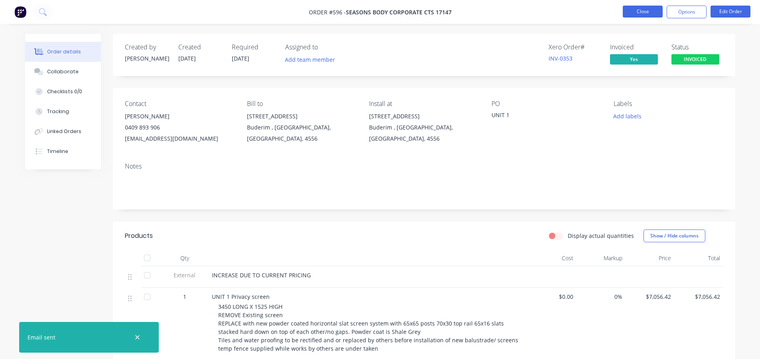
click at [633, 12] on button "Close" at bounding box center [643, 12] width 40 height 12
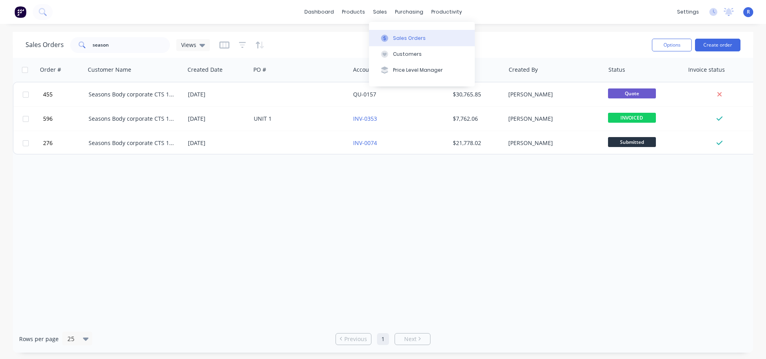
click at [394, 37] on div "Sales Orders" at bounding box center [409, 38] width 33 height 7
drag, startPoint x: 118, startPoint y: 46, endPoint x: 71, endPoint y: 49, distance: 48.0
click at [71, 49] on div "season" at bounding box center [120, 45] width 100 height 16
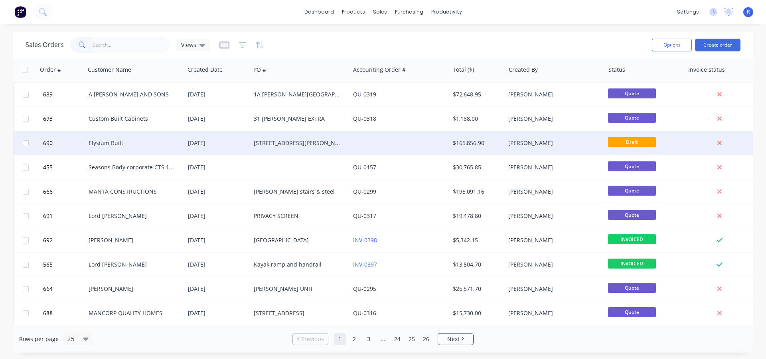
click at [142, 145] on div "Elysium Built" at bounding box center [133, 143] width 89 height 8
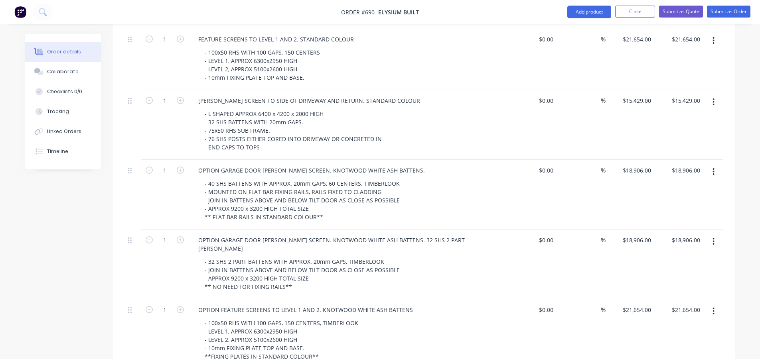
scroll to position [558, 0]
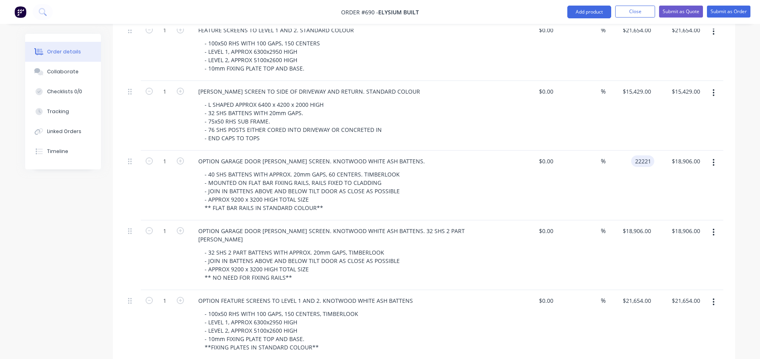
type input "$22,221.00"
click at [45, 263] on div "Created by Rob Created 07/08/25 Required 07/08/25 Assigned to Add team member I…" at bounding box center [380, 72] width 710 height 1192
click at [653, 225] on input "18906" at bounding box center [644, 231] width 20 height 12
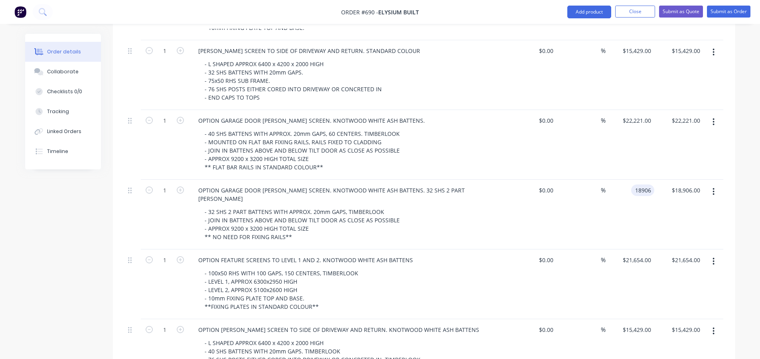
scroll to position [678, 0]
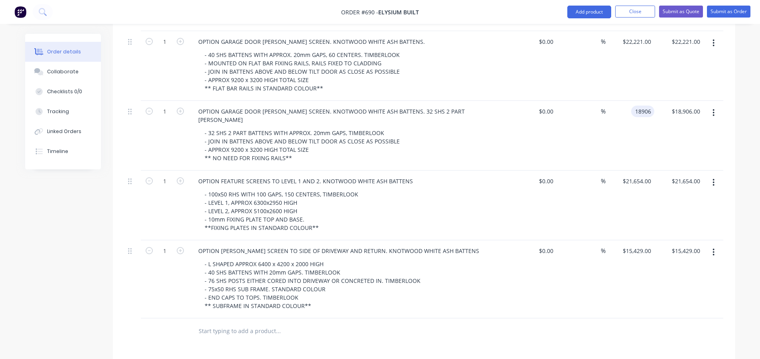
type input "$18,906.00"
click at [626, 176] on div "$21,654.00 $21,654.00" at bounding box center [629, 206] width 49 height 70
type input "$26,960.00"
click at [615, 334] on div "Products Show / Hide columns Add product Qty Cost Markup Price Total 1 GARAGE T…" at bounding box center [424, 52] width 622 height 968
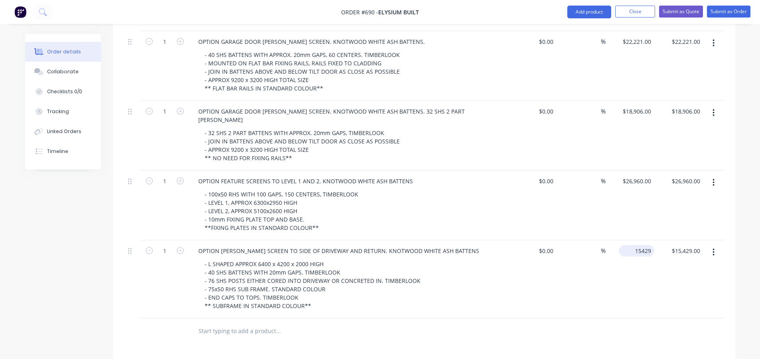
click at [651, 245] on input "15429" at bounding box center [638, 251] width 32 height 12
type input "$18,592.00"
click at [587, 322] on div "Products Show / Hide columns Add product Qty Cost Markup Price Total 1 GARAGE T…" at bounding box center [424, 52] width 622 height 968
click at [637, 245] on input "18592" at bounding box center [638, 251] width 32 height 12
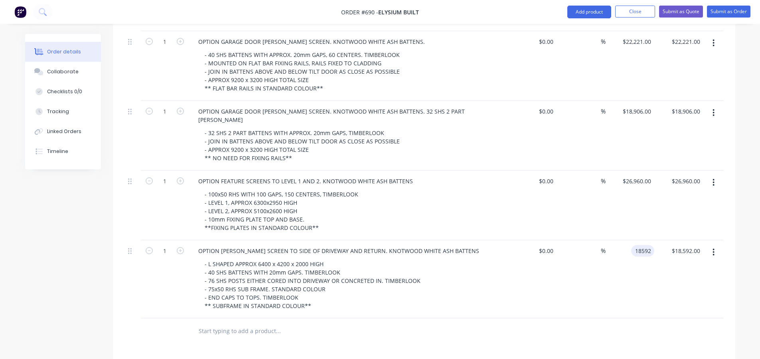
click at [644, 245] on input "18592" at bounding box center [644, 251] width 20 height 12
type input "$19,192.00"
click at [574, 327] on div "Products Show / Hide columns Add product Qty Cost Markup Price Total 1 GARAGE T…" at bounding box center [424, 52] width 622 height 968
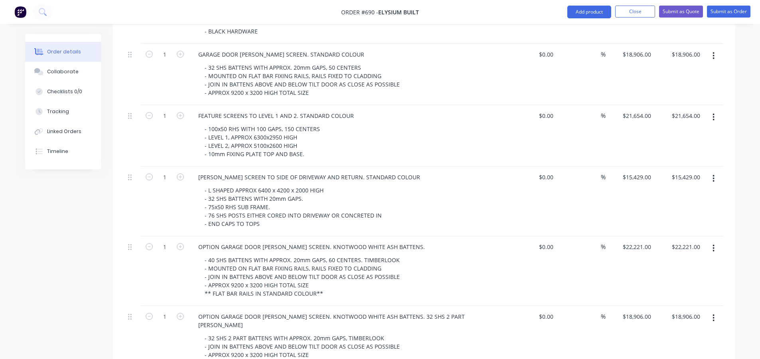
scroll to position [399, 0]
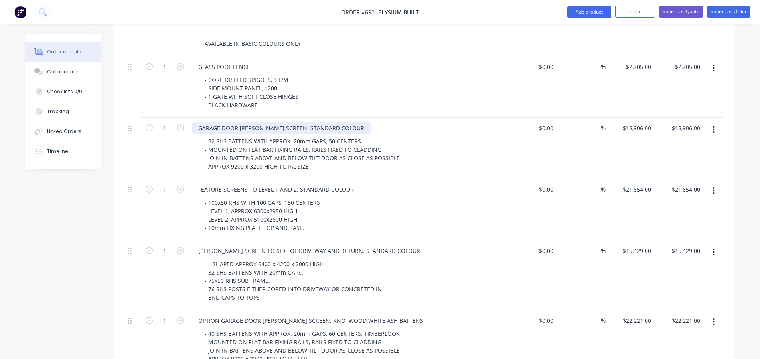
click at [196, 122] on div "GARAGE DOOR BATTEN SCREEN. STANDARD COLOUR" at bounding box center [281, 128] width 179 height 12
click at [339, 122] on div "GARAGE DOOR BATTEN SCREEN. STANDARD COLOUR" at bounding box center [281, 128] width 179 height 12
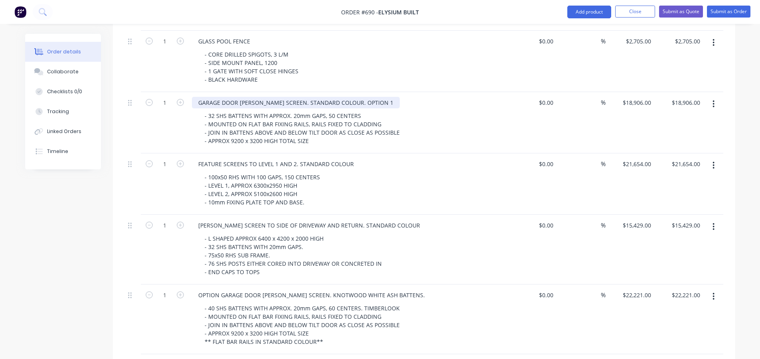
scroll to position [439, 0]
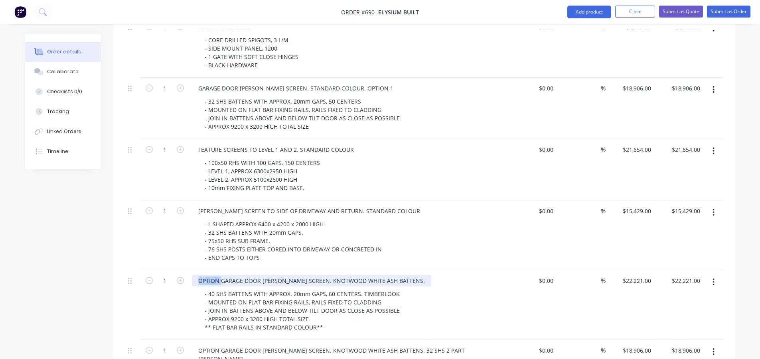
drag, startPoint x: 221, startPoint y: 261, endPoint x: 194, endPoint y: 263, distance: 26.8
click at [194, 275] on div "OPTION GARAGE DOOR BATTEN SCREEN. KNOTWOOD WHITE ASH BATTENS." at bounding box center [311, 281] width 239 height 12
click at [378, 275] on div "GARAGE DOOR BATTEN SCREEN. KNOTWOOD WHITE ASH BATTENS." at bounding box center [300, 281] width 217 height 12
click at [74, 308] on div "Created by Rob Created 07/08/25 Required 07/08/25 Assigned to Add team member I…" at bounding box center [380, 191] width 710 height 1192
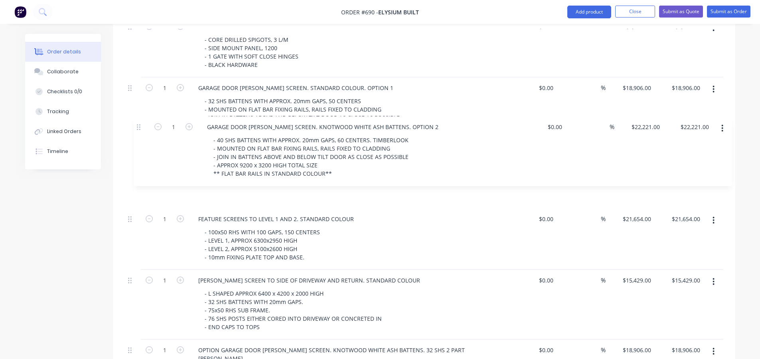
drag, startPoint x: 130, startPoint y: 258, endPoint x: 141, endPoint y: 122, distance: 136.9
click at [141, 122] on div "1 GARAGE TILT DOOR FRAME - SUPPLY ONLY ALUMINIUM TILT DOOR FRAME, - 1@ 5100x240…" at bounding box center [424, 204] width 598 height 706
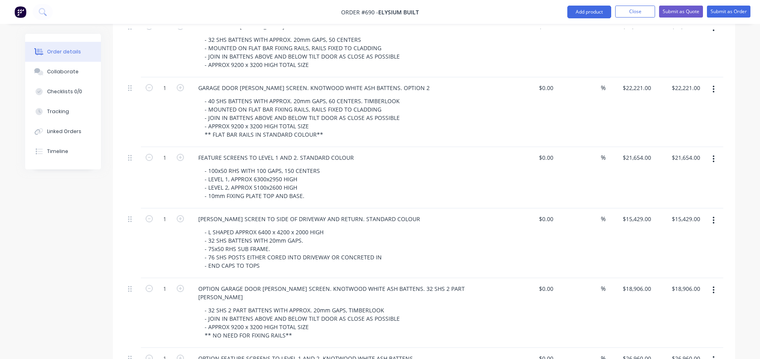
scroll to position [519, 0]
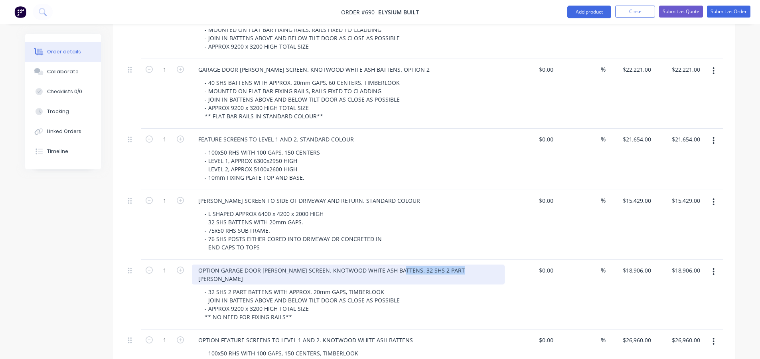
drag, startPoint x: 459, startPoint y: 249, endPoint x: 398, endPoint y: 246, distance: 60.7
click at [398, 265] on div "OPTION GARAGE DOOR BATTEN SCREEN. KNOTWOOD WHITE ASH BATTENS. 32 SHS 2 PART BAT…" at bounding box center [348, 275] width 313 height 20
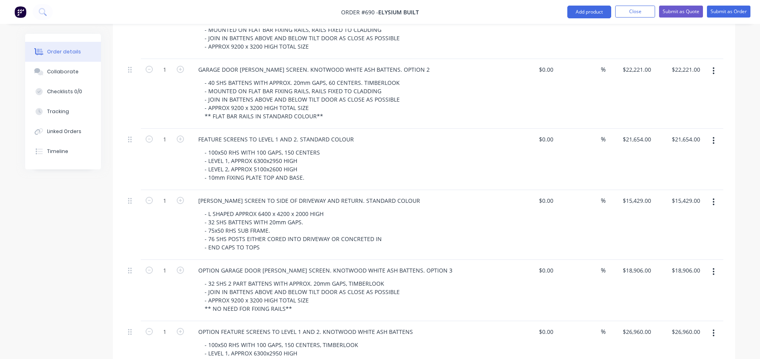
click at [53, 249] on div "Created by Rob Created 07/08/25 Required 07/08/25 Assigned to Add team member I…" at bounding box center [380, 107] width 710 height 1184
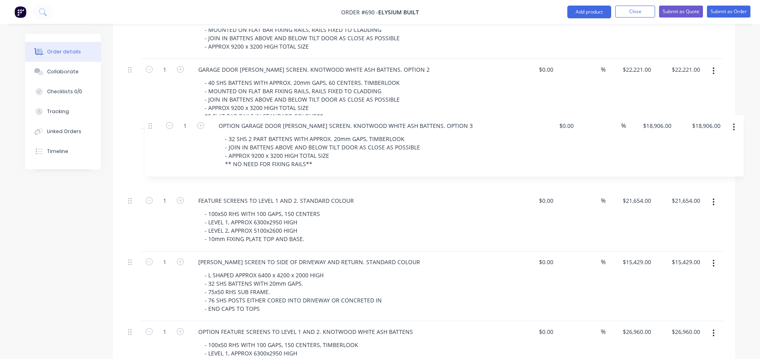
drag, startPoint x: 129, startPoint y: 250, endPoint x: 150, endPoint y: 123, distance: 128.1
click at [150, 123] on div "1 GARAGE TILT DOOR FRAME - SUPPLY ONLY ALUMINIUM TILT DOOR FRAME, - 1@ 5100x240…" at bounding box center [424, 120] width 598 height 698
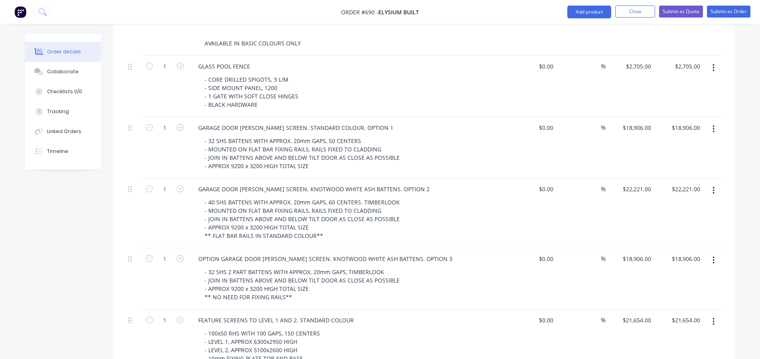
scroll to position [439, 0]
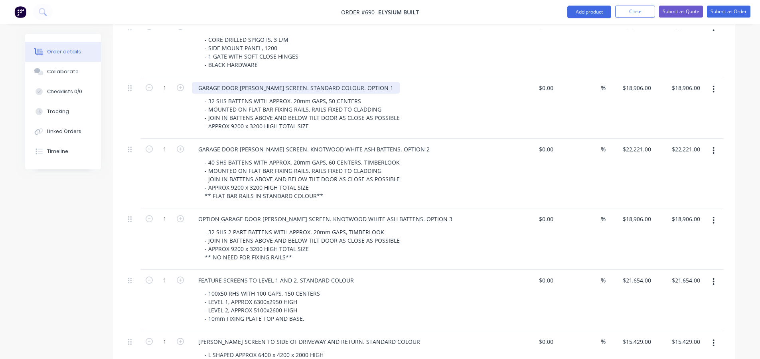
click at [339, 82] on div "GARAGE DOOR BATTEN SCREEN. STANDARD COLOUR. OPTION 1" at bounding box center [296, 88] width 208 height 12
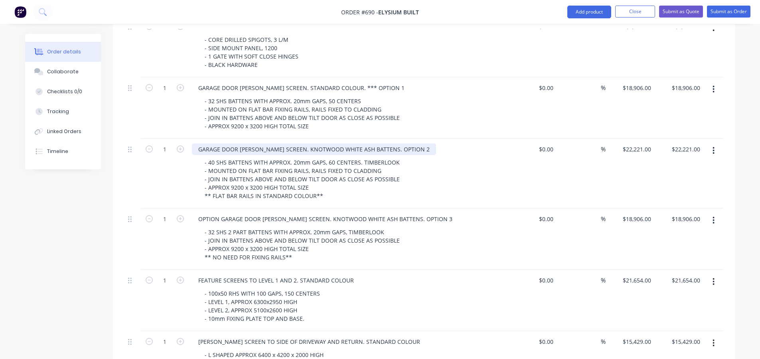
click at [375, 144] on div "GARAGE DOOR BATTEN SCREEN. KNOTWOOD WHITE ASH BATTENS. OPTION 2" at bounding box center [314, 150] width 244 height 12
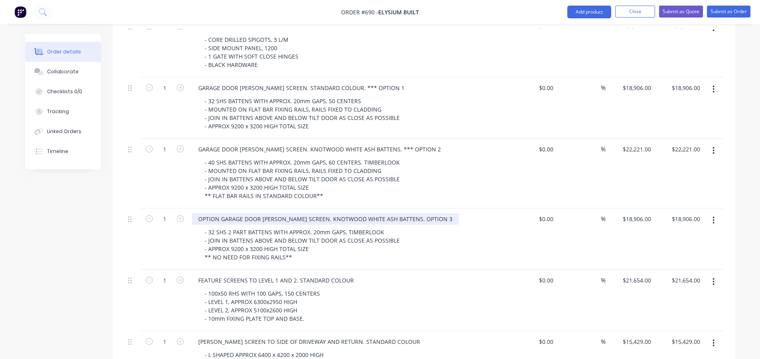
click at [398, 213] on div "OPTION GARAGE DOOR BATTEN SCREEN. KNOTWOOD WHITE ASH BATTENS. OPTION 3" at bounding box center [325, 219] width 267 height 12
click at [36, 259] on div "Created by Rob Created 07/08/25 Required 07/08/25 Assigned to Add team member I…" at bounding box center [380, 187] width 710 height 1184
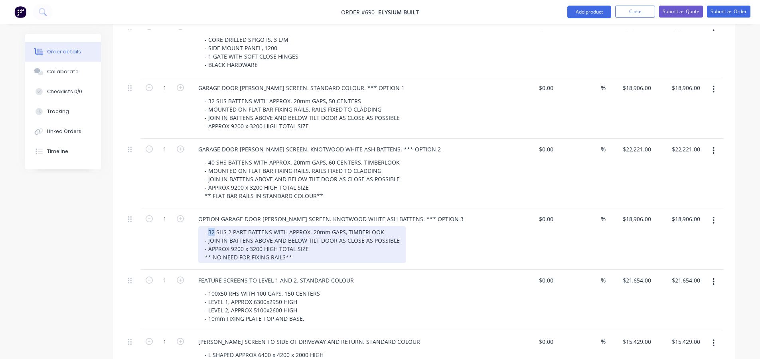
drag, startPoint x: 213, startPoint y: 210, endPoint x: 208, endPoint y: 212, distance: 5.8
click at [208, 227] on div "- 32 SHS 2 PART BATTENS WITH APPROX. 20mm GAPS, TIMBERLOOK - JOIN IN BATTENS AB…" at bounding box center [302, 245] width 208 height 37
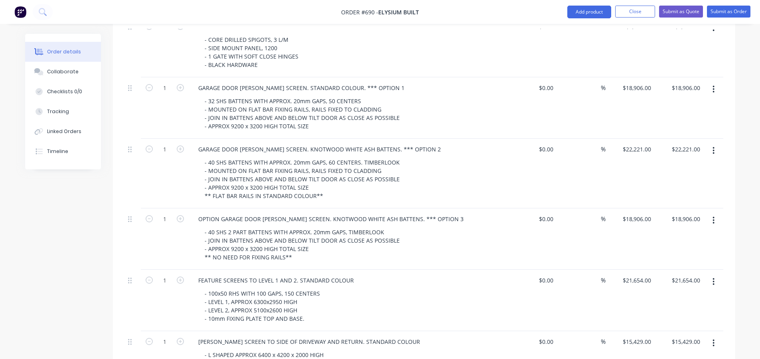
click at [71, 254] on div "Created by Rob Created 07/08/25 Required 07/08/25 Assigned to Add team member I…" at bounding box center [380, 187] width 710 height 1184
click at [653, 213] on input "18906" at bounding box center [638, 219] width 32 height 12
type input "$18,906.00"
click at [687, 213] on input "18906.00" at bounding box center [687, 219] width 32 height 12
type input "34800"
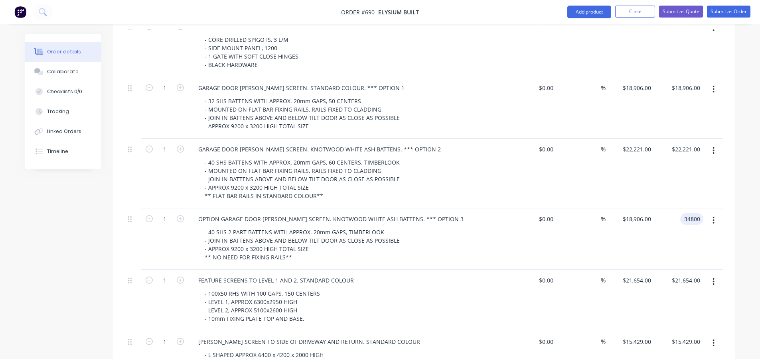
type input "$34,800.00"
click at [72, 260] on div "Created by Rob Created 07/08/25 Required 07/08/25 Assigned to Add team member I…" at bounding box center [380, 187] width 710 height 1184
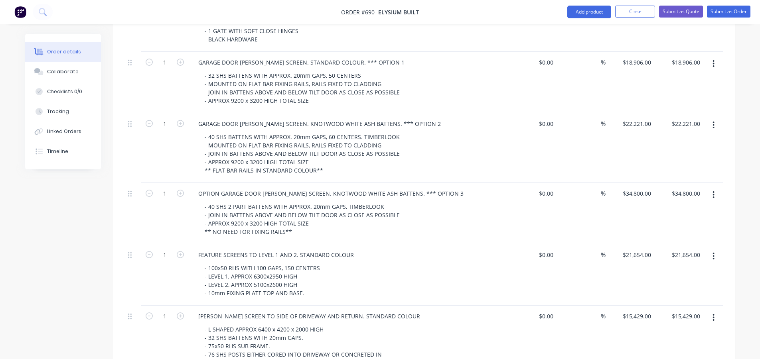
scroll to position [479, 0]
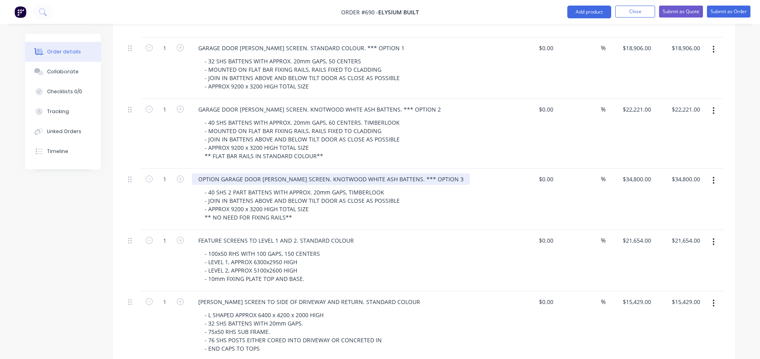
click at [340, 173] on div "OPTION GARAGE DOOR BATTEN SCREEN. KNOTWOOD WHITE ASH BATTENS. *** OPTION 3" at bounding box center [331, 179] width 278 height 12
click at [98, 224] on div "Created by Rob Created 07/08/25 Required 07/08/25 Assigned to Add team member I…" at bounding box center [380, 147] width 710 height 1184
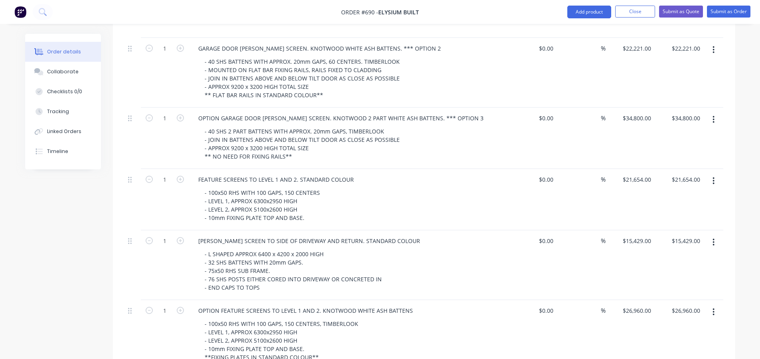
scroll to position [559, 0]
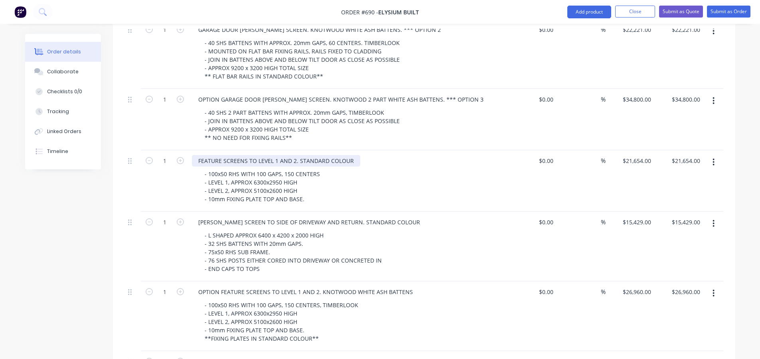
click at [353, 155] on div "FEATURE SCREENS TO LEVEL 1 AND 2. STANDARD COLOUR" at bounding box center [276, 161] width 168 height 12
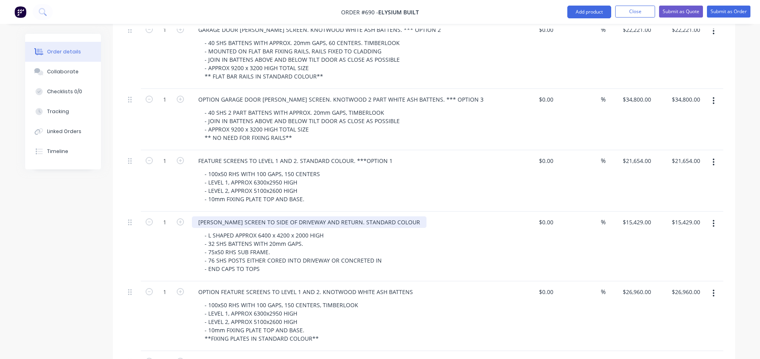
click at [395, 217] on div "BATTEN SCREEN TO SIDE OF DRIVEWAY AND RETURN. STANDARD COLOUR" at bounding box center [309, 223] width 235 height 12
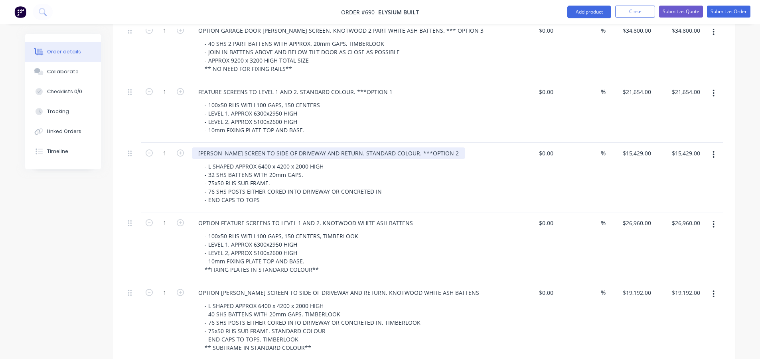
scroll to position [639, 0]
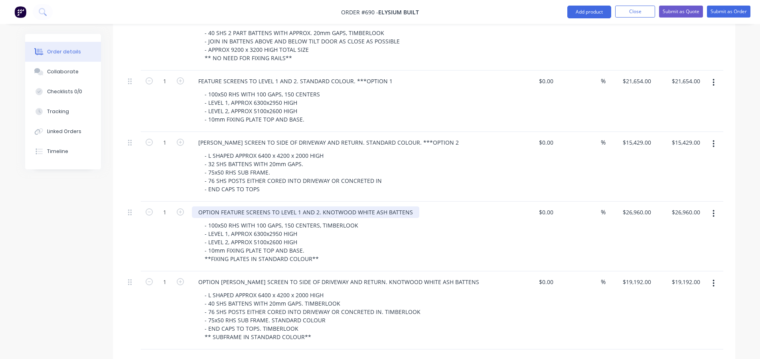
click at [412, 207] on div "OPTION FEATURE SCREENS TO LEVEL 1 AND 2. KNOTWOOD WHITE ASH BATTENS" at bounding box center [305, 213] width 227 height 12
click at [409, 207] on div "OPTION FEATURE SCREENS TO LEVEL 1 AND 2. KNOTWOOD WHITE ASH BATTENS. OPTION 1" at bounding box center [320, 213] width 256 height 12
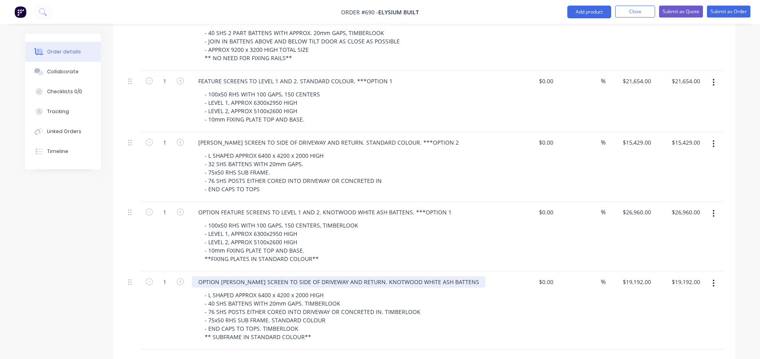
click at [451, 276] on div "OPTION BATTEN SCREEN TO SIDE OF DRIVEWAY AND RETURN. KNOTWOOD WHITE ASH BATTENS" at bounding box center [339, 282] width 294 height 12
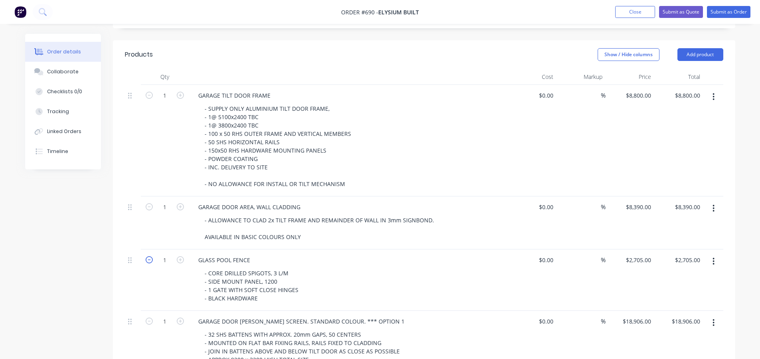
scroll to position [200, 0]
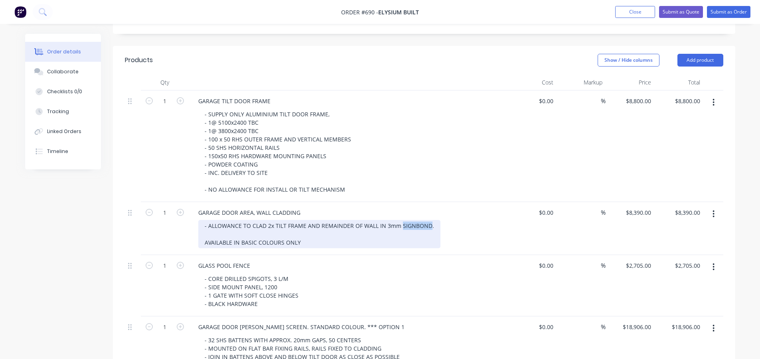
drag, startPoint x: 426, startPoint y: 204, endPoint x: 399, endPoint y: 203, distance: 27.5
click at [399, 220] on div "- ALLOWANCE TO CLAD 2x TILT FRAME AND REMAINDER OF WALL IN 3mm SIGNBOND. AVAILA…" at bounding box center [319, 234] width 242 height 28
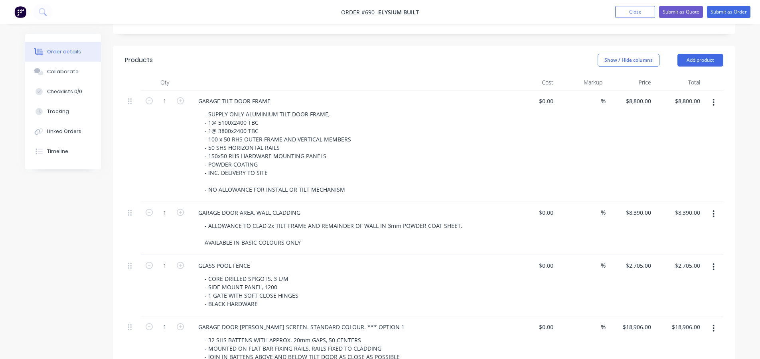
click at [643, 207] on input "8390" at bounding box center [645, 213] width 17 height 12
type input "$10,390.00"
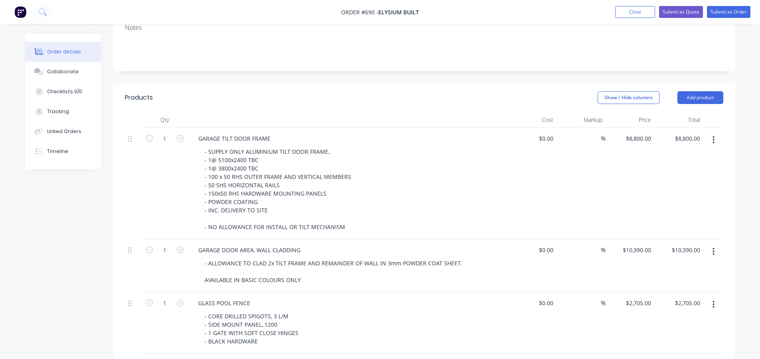
scroll to position [120, 0]
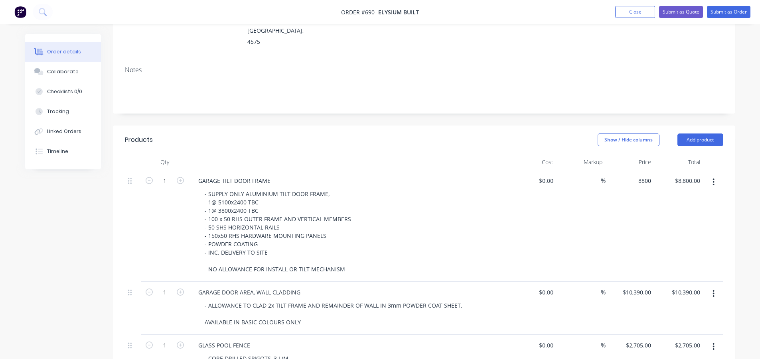
drag, startPoint x: 631, startPoint y: 160, endPoint x: 631, endPoint y: 165, distance: 5.2
click at [631, 170] on div "8800 $8,800.00" at bounding box center [629, 226] width 49 height 112
type input "$9,800.00"
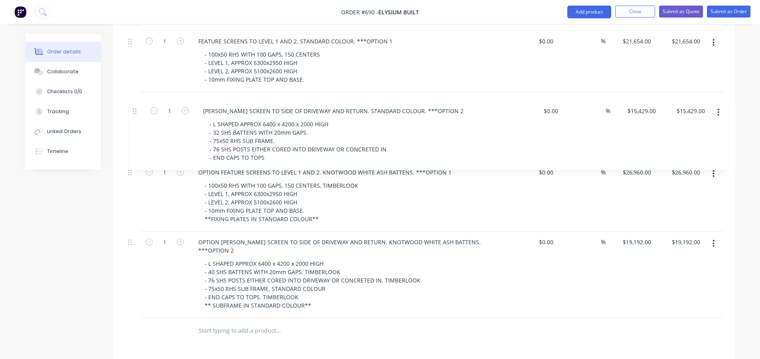
scroll to position [678, 0]
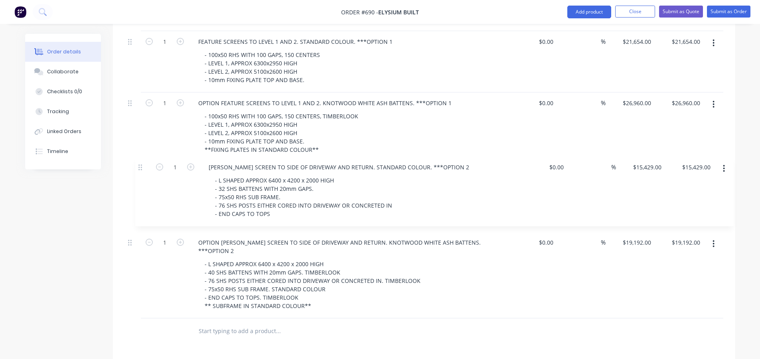
drag, startPoint x: 128, startPoint y: 79, endPoint x: 138, endPoint y: 168, distance: 90.0
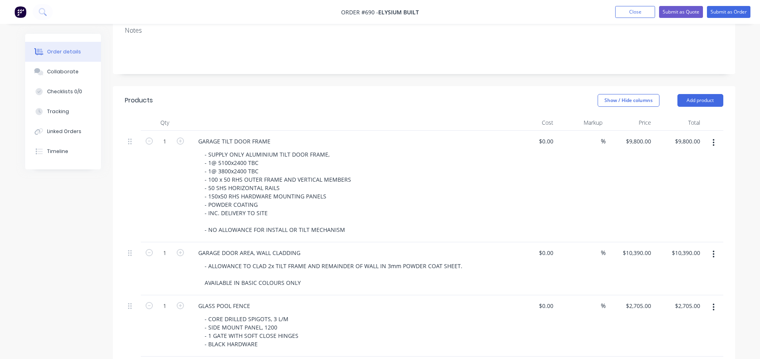
scroll to position [199, 0]
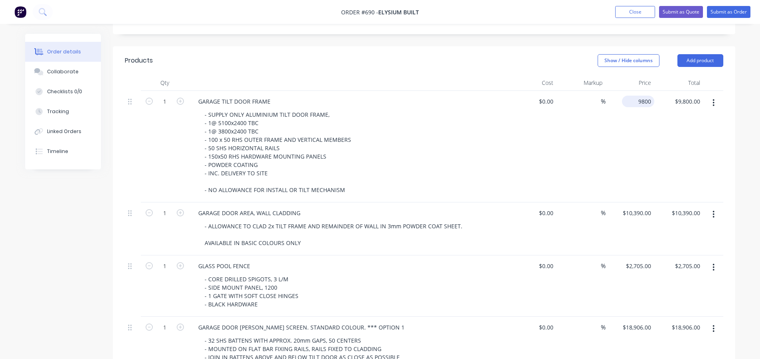
click at [632, 91] on div "9800 $9,800.00" at bounding box center [629, 147] width 49 height 112
type input "$10,800.00"
click at [454, 54] on div "Show / Hide columns Add product" at bounding box center [487, 60] width 471 height 13
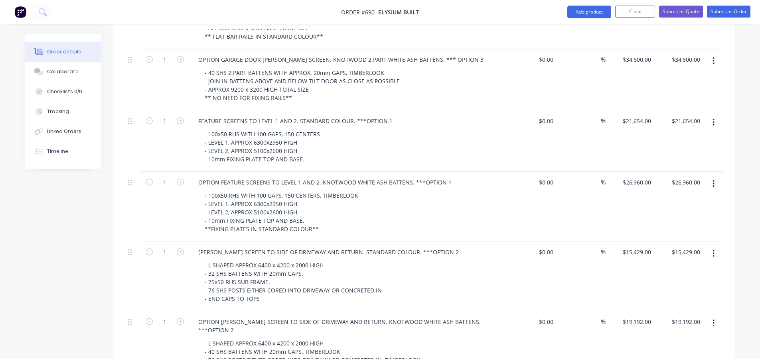
scroll to position [598, 0]
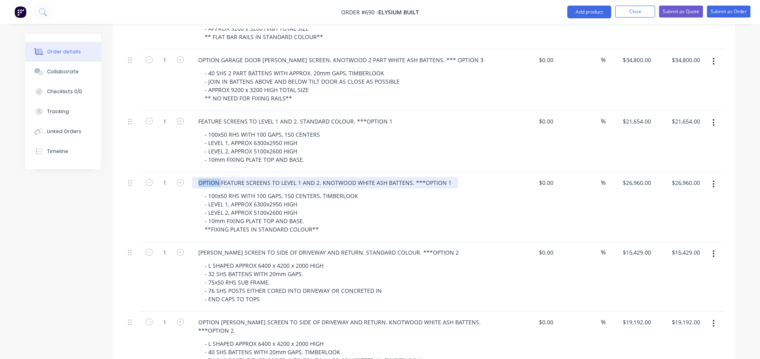
drag, startPoint x: 221, startPoint y: 160, endPoint x: 195, endPoint y: 164, distance: 26.2
click at [195, 177] on div "OPTION FEATURE SCREENS TO LEVEL 1 AND 2. KNOTWOOD WHITE ASH BATTENS. ***OPTION 1" at bounding box center [325, 183] width 266 height 12
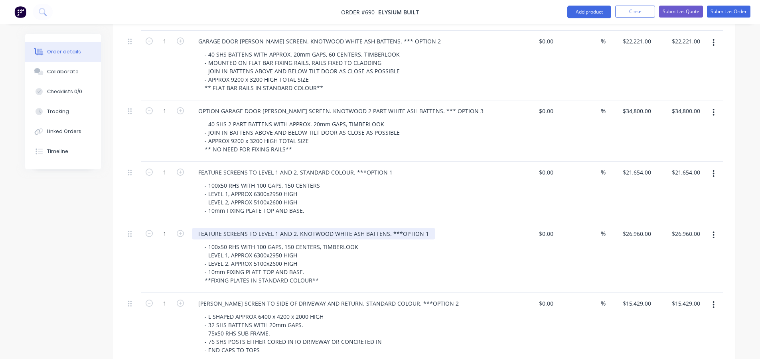
scroll to position [479, 0]
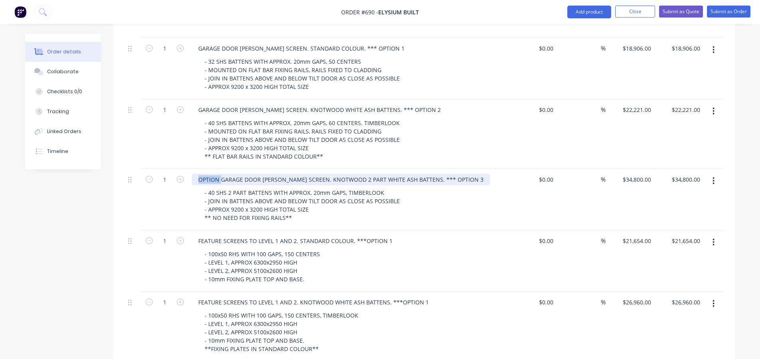
drag, startPoint x: 220, startPoint y: 159, endPoint x: 196, endPoint y: 159, distance: 23.9
click at [196, 174] on div "OPTION GARAGE DOOR BATTEN SCREEN. KNOTWOOD 2 PART WHITE ASH BATTENS. *** OPTION…" at bounding box center [341, 180] width 298 height 12
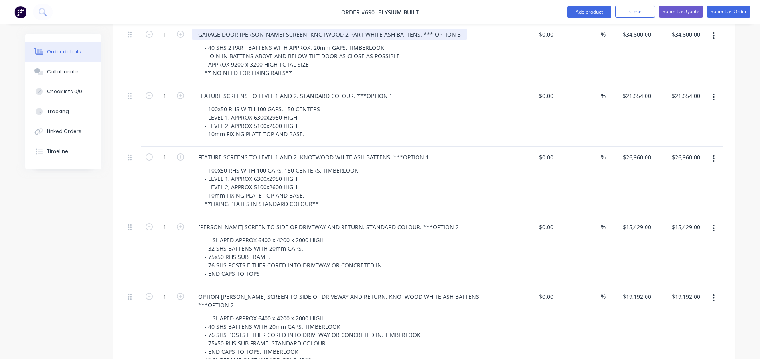
scroll to position [638, 0]
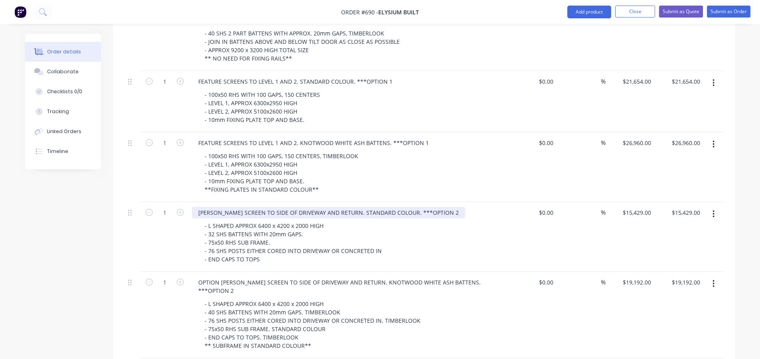
click at [429, 207] on div "BATTEN SCREEN TO SIDE OF DRIVEWAY AND RETURN. STANDARD COLOUR. ***OPTION 2" at bounding box center [328, 213] width 273 height 12
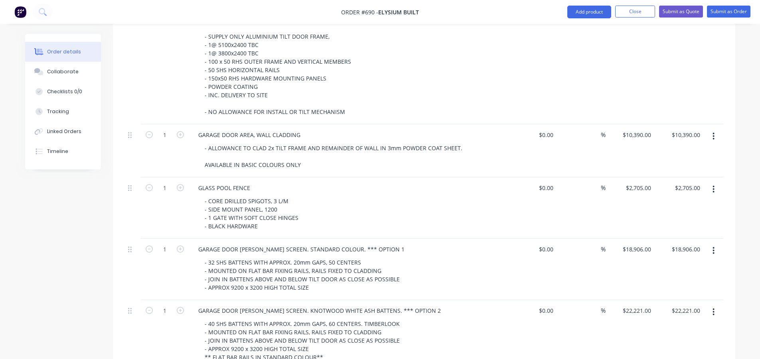
scroll to position [0, 0]
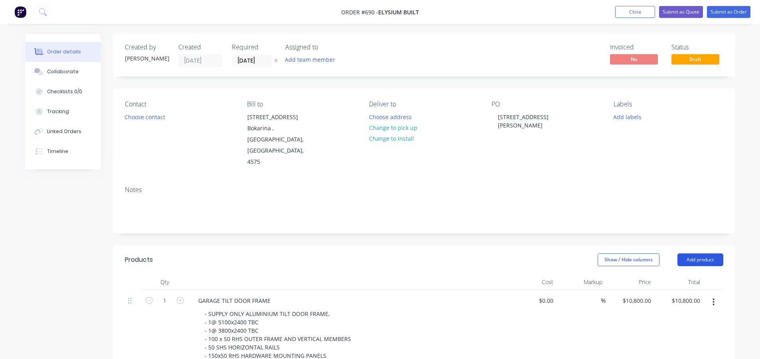
click at [690, 254] on button "Add product" at bounding box center [700, 260] width 46 height 13
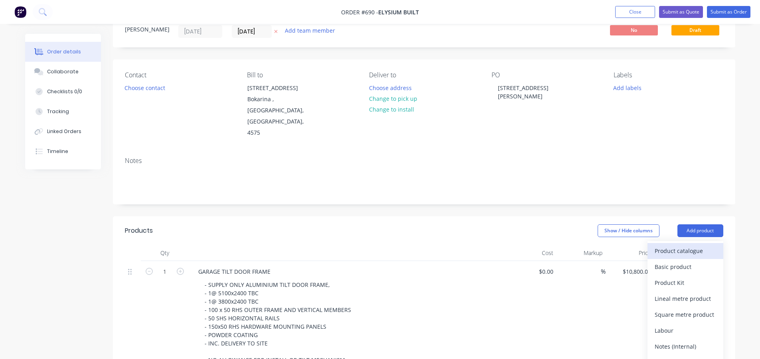
scroll to position [80, 0]
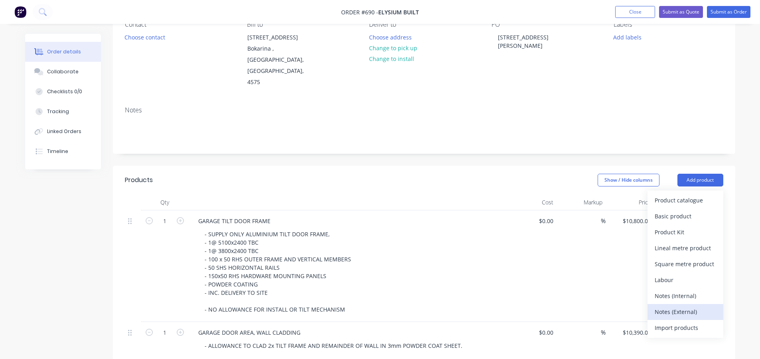
click at [667, 306] on div "Notes (External)" at bounding box center [685, 312] width 61 height 12
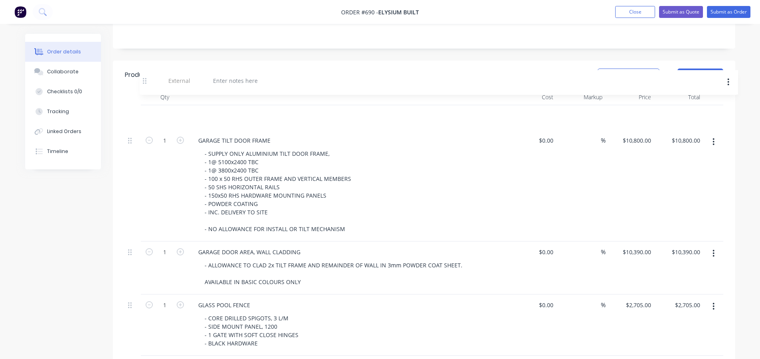
scroll to position [183, 0]
drag, startPoint x: 132, startPoint y: 338, endPoint x: 144, endPoint y: 96, distance: 242.0
click at [234, 112] on div at bounding box center [220, 118] width 57 height 12
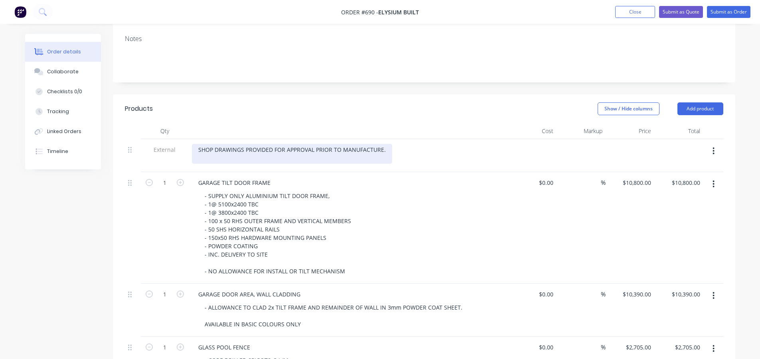
scroll to position [143, 0]
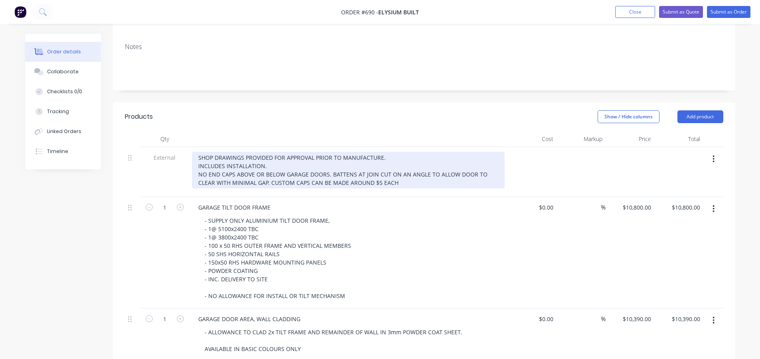
click at [345, 161] on div "SHOP DRAWINGS PROVIDED FOR APPROVAL PRIOR TO MANUFACTURE. INCLUDES INSTALLATION…" at bounding box center [348, 170] width 313 height 37
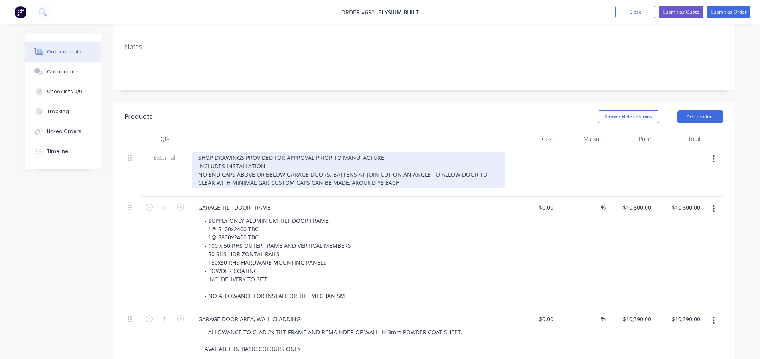
click at [379, 162] on div "SHOP DRAWINGS PROVIDED FOR APPROVAL PRIOR TO MANUFACTURE. INCLUDES INSTALLATION…" at bounding box center [348, 170] width 313 height 37
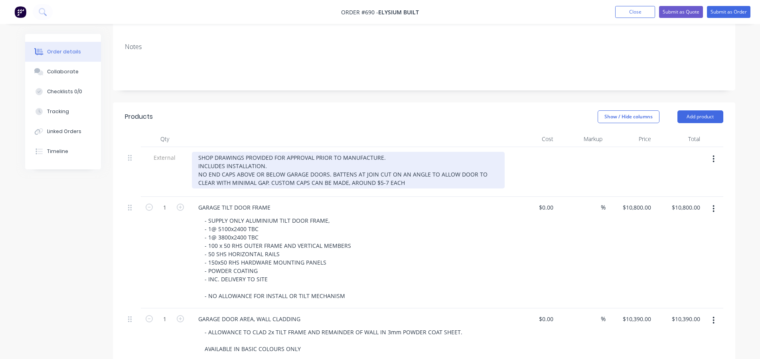
click at [405, 160] on div "SHOP DRAWINGS PROVIDED FOR APPROVAL PRIOR TO MANUFACTURE. INCLUDES INSTALLATION…" at bounding box center [348, 170] width 313 height 37
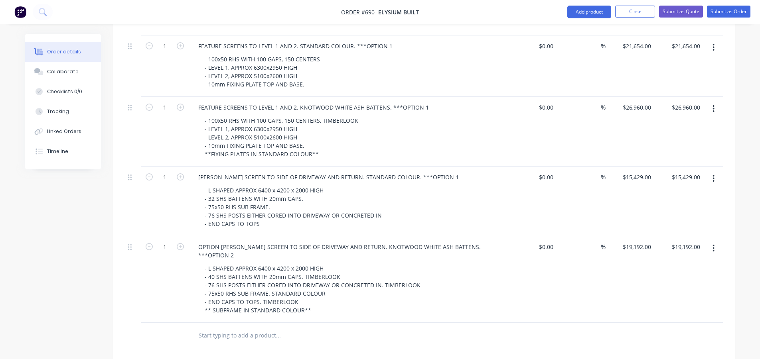
scroll to position [741, 0]
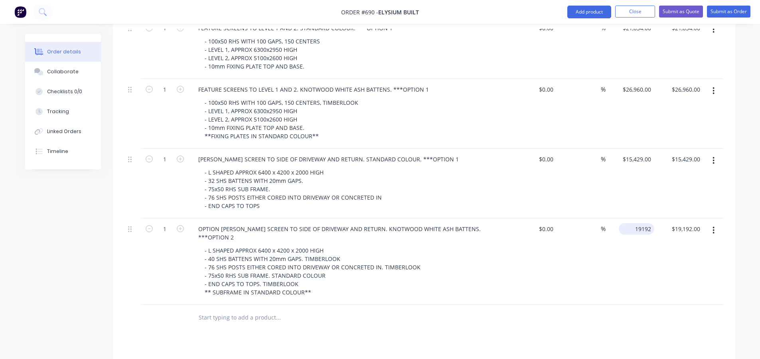
click at [637, 223] on input "19192" at bounding box center [638, 229] width 32 height 12
click at [645, 223] on input "19192" at bounding box center [644, 229] width 20 height 12
type input "$19,792.00"
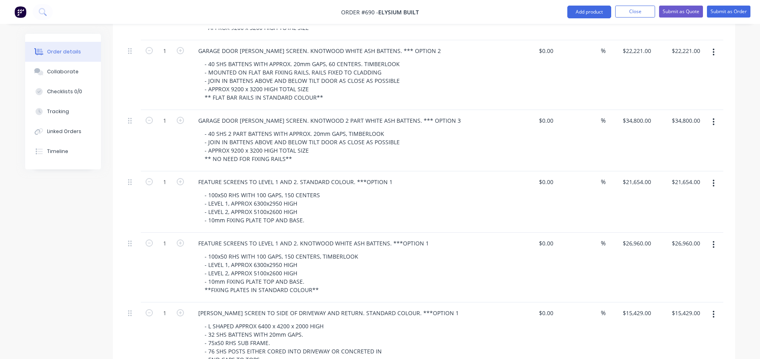
scroll to position [567, 0]
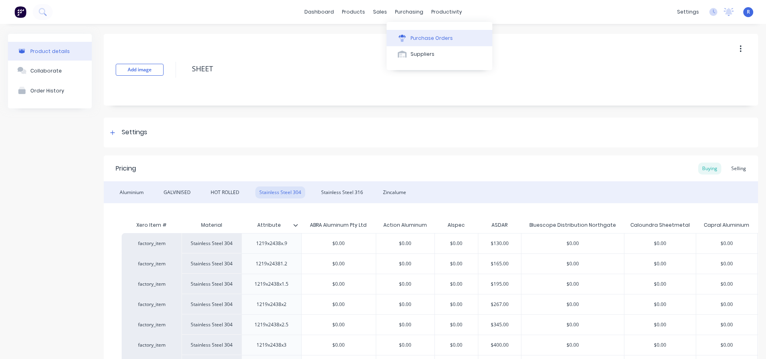
click at [415, 35] on div "Purchase Orders" at bounding box center [431, 38] width 42 height 7
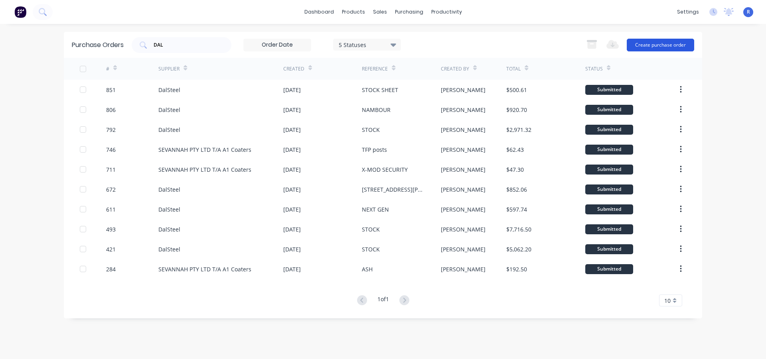
click at [643, 48] on button "Create purchase order" at bounding box center [660, 45] width 67 height 13
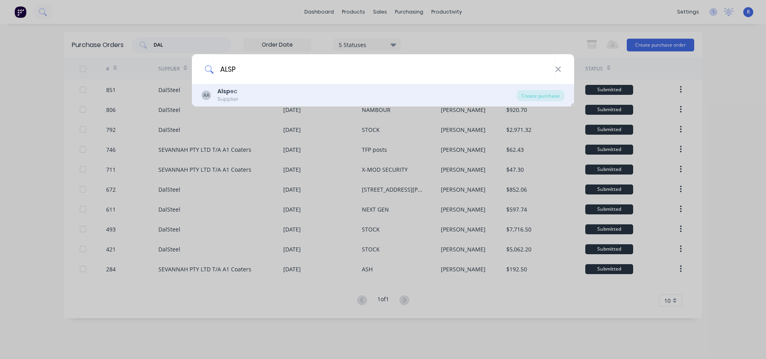
type input "ALSP"
click at [238, 93] on div "AA Alsp ec Supplier" at bounding box center [358, 95] width 315 height 16
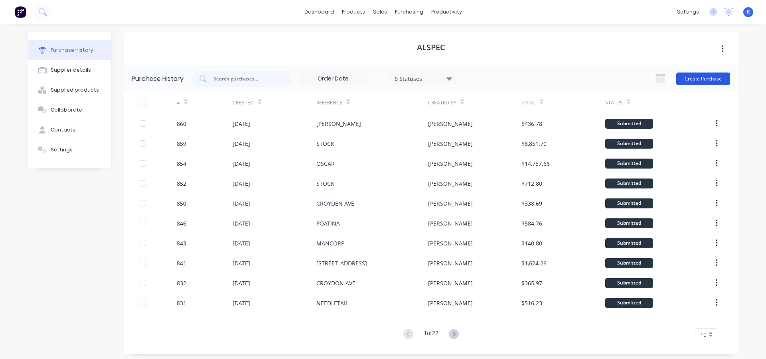
click at [690, 78] on button "Create Purchase" at bounding box center [703, 79] width 54 height 13
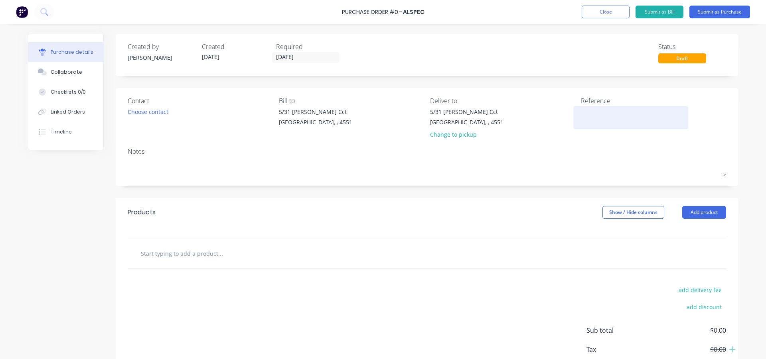
click at [586, 114] on textarea at bounding box center [631, 117] width 100 height 18
type textarea "x"
type textarea "T"
type textarea "x"
type textarea "TY"
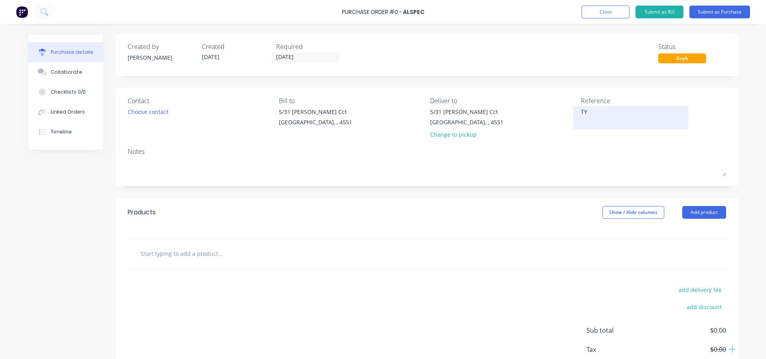
type textarea "x"
type textarea "TY"
type textarea "x"
type textarea "TY C"
type textarea "x"
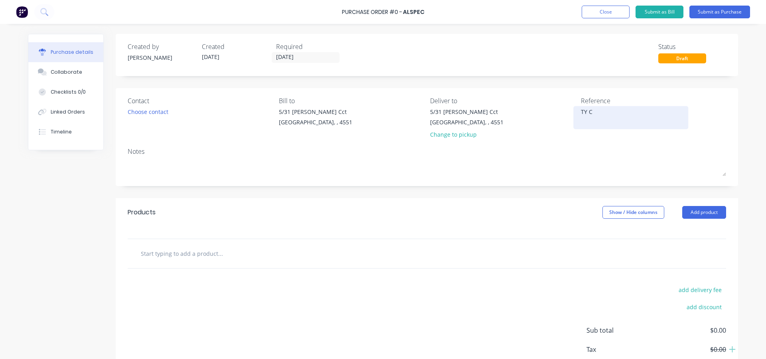
type textarea "TY CO"
type textarea "x"
type textarea "TY C"
type textarea "x"
type textarea "TY CR"
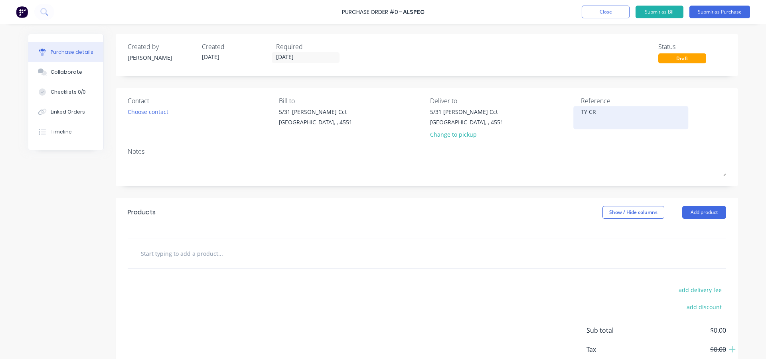
type textarea "x"
type textarea "TY CRO"
type textarea "x"
type textarea "[PERSON_NAME]"
type textarea "x"
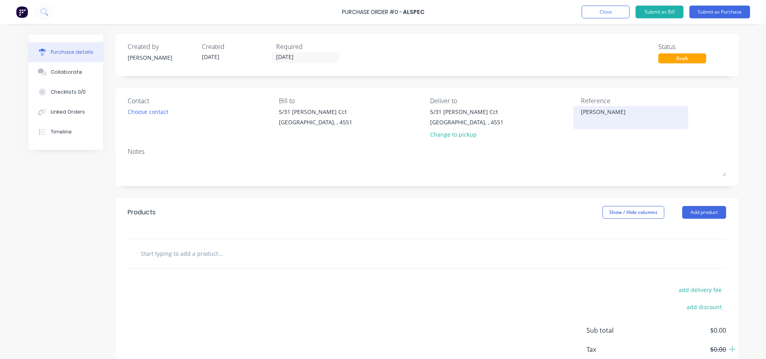
type textarea "[PERSON_NAME]"
type textarea "x"
type textarea "[PERSON_NAME]"
type textarea "x"
type textarea "[PERSON_NAME]"
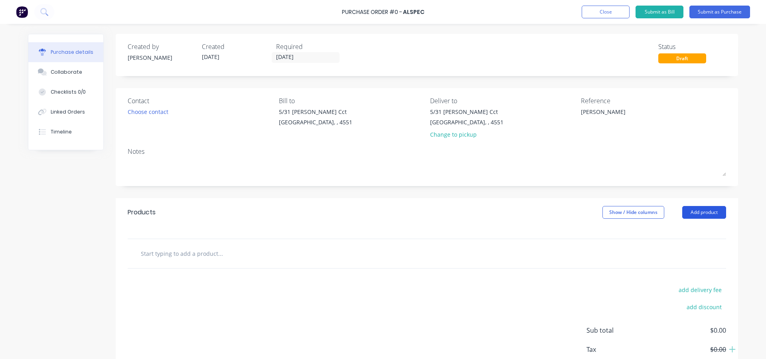
type textarea "x"
type textarea "[PERSON_NAME]"
click at [695, 210] on button "Add product" at bounding box center [704, 212] width 44 height 13
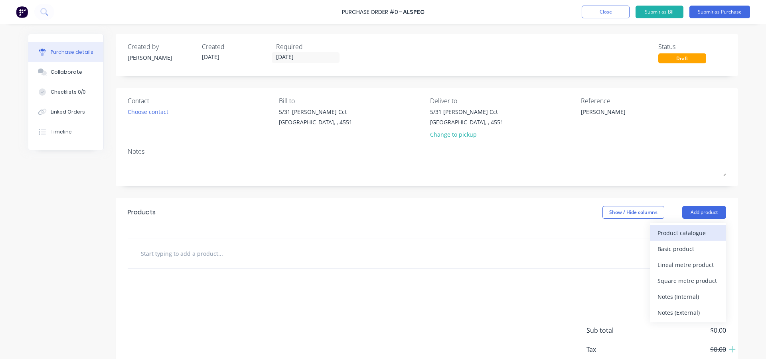
click at [680, 233] on div "Product catalogue" at bounding box center [687, 233] width 61 height 12
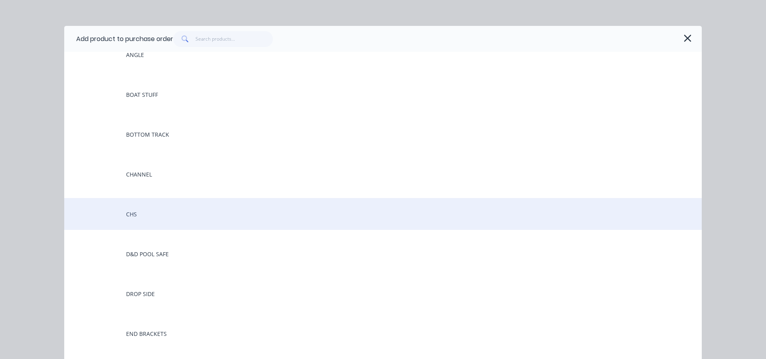
scroll to position [80, 0]
click at [148, 216] on div "CHS" at bounding box center [382, 213] width 637 height 32
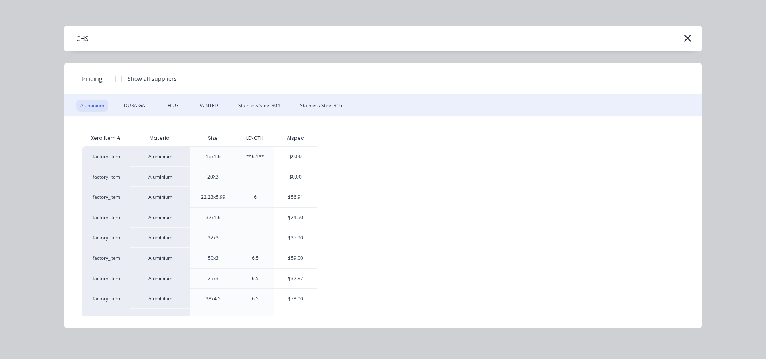
click at [308, 153] on div "$9.00" at bounding box center [295, 157] width 43 height 20
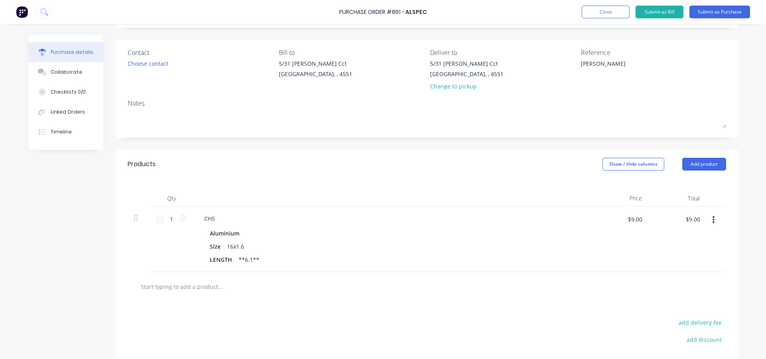
scroll to position [80, 0]
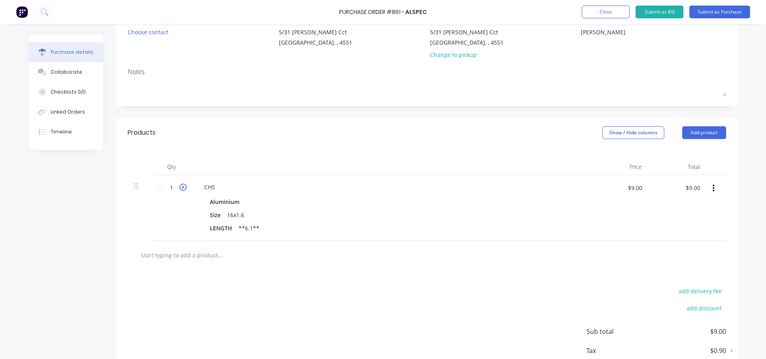
click at [182, 188] on icon at bounding box center [182, 187] width 7 height 7
type textarea "x"
type input "2"
type input "$18.00"
click at [182, 188] on icon at bounding box center [182, 187] width 7 height 7
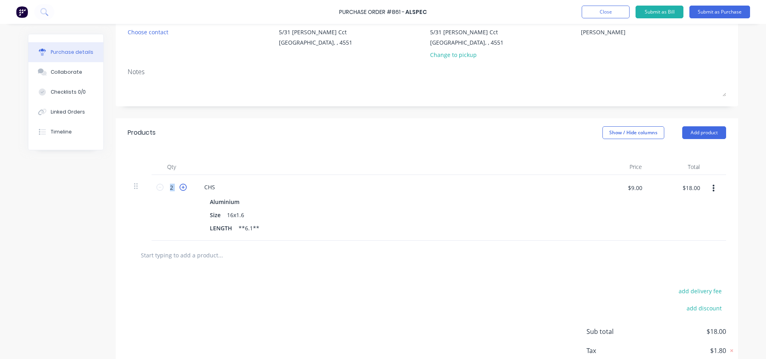
type textarea "x"
type input "3"
type input "$27.00"
click at [181, 188] on icon at bounding box center [182, 187] width 7 height 7
type textarea "x"
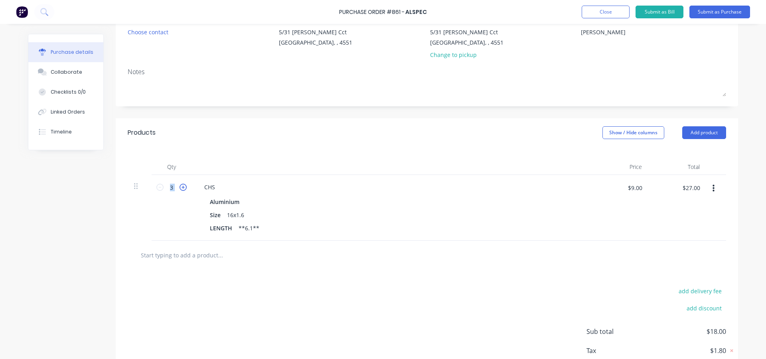
type input "4"
type input "$36.00"
click at [181, 188] on icon at bounding box center [182, 187] width 7 height 7
type textarea "x"
type input "5"
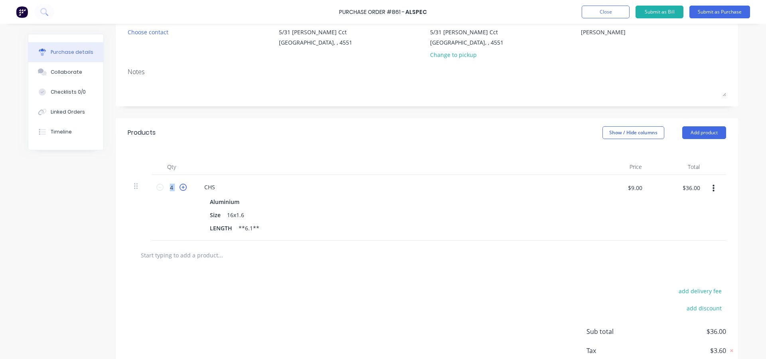
type input "$45.00"
click at [695, 132] on button "Add product" at bounding box center [704, 132] width 44 height 13
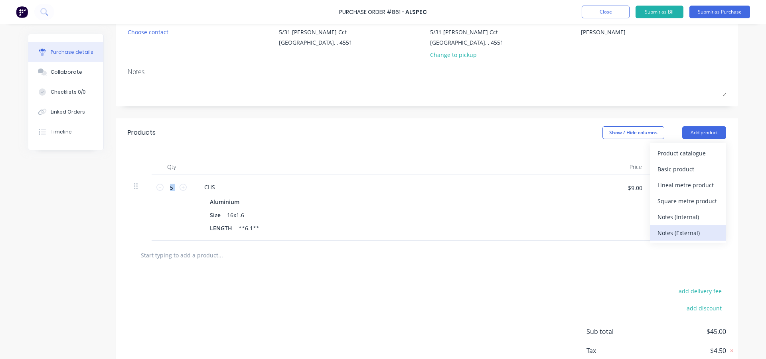
click at [683, 230] on div "Notes (External)" at bounding box center [687, 233] width 61 height 12
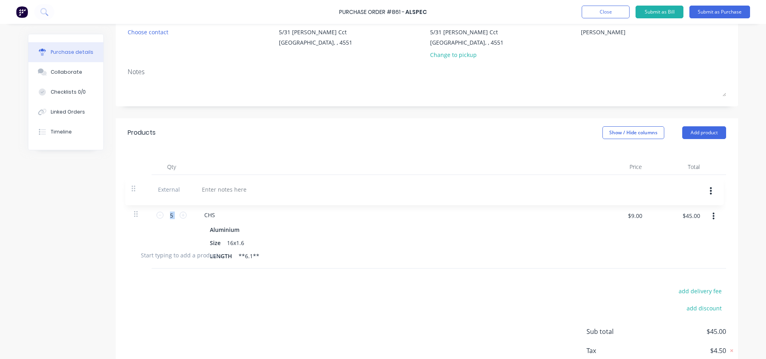
drag, startPoint x: 135, startPoint y: 254, endPoint x: 135, endPoint y: 188, distance: 65.8
click at [135, 188] on div "5 5 CHS Aluminium Size 16x1.6 LENGTH **6.1** $9.00 $9.00 $45.00 $45.00 External" at bounding box center [427, 208] width 598 height 66
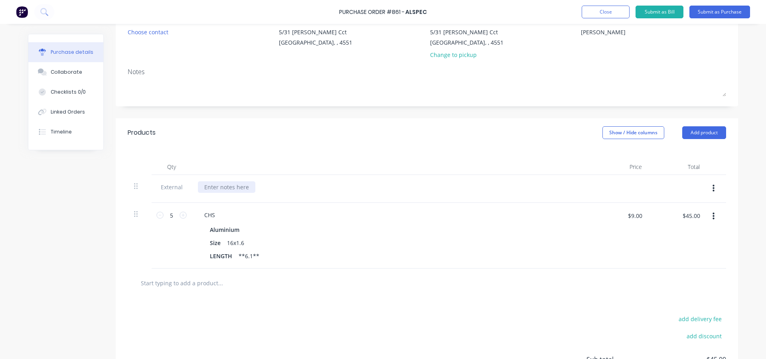
click at [231, 190] on div at bounding box center [226, 187] width 57 height 12
click at [713, 186] on button "button" at bounding box center [713, 188] width 19 height 14
click at [670, 222] on button "Delete" at bounding box center [689, 226] width 68 height 16
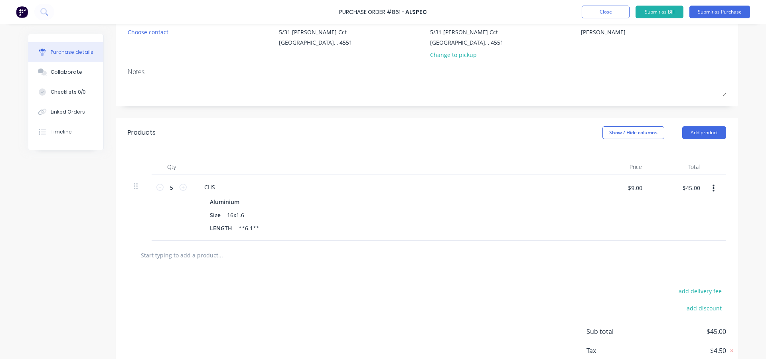
click at [296, 143] on div "Products Show / Hide columns Add product" at bounding box center [427, 132] width 622 height 29
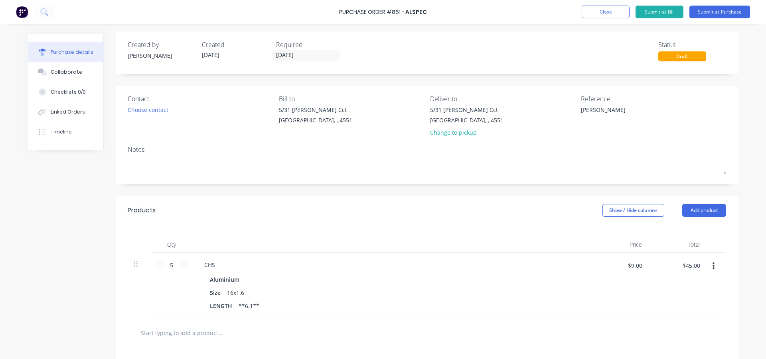
scroll to position [0, 0]
click at [702, 11] on button "Submit as Purchase" at bounding box center [719, 12] width 61 height 13
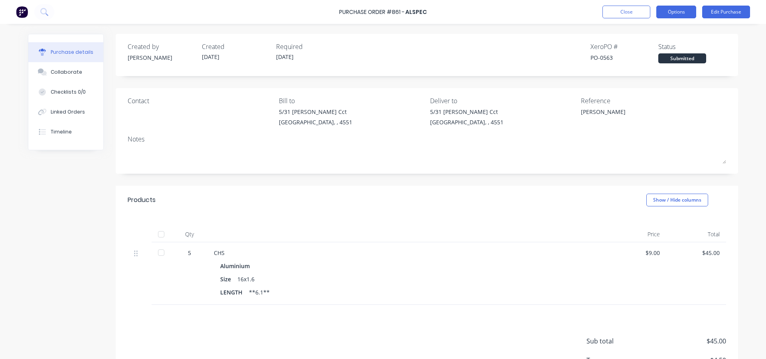
click at [673, 15] on button "Options" at bounding box center [676, 12] width 40 height 13
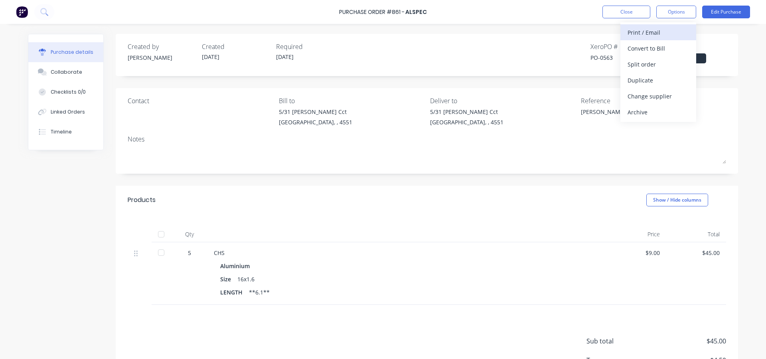
click at [658, 33] on div "Print / Email" at bounding box center [657, 33] width 61 height 12
click at [655, 43] on div "With pricing" at bounding box center [657, 49] width 61 height 12
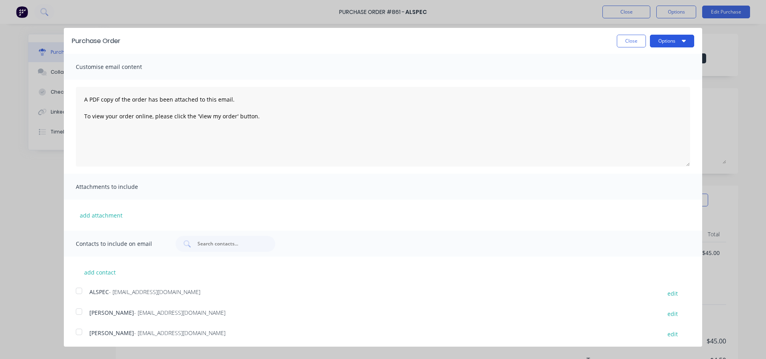
click at [662, 41] on button "Options" at bounding box center [672, 41] width 44 height 13
click at [652, 63] on div "Print" at bounding box center [655, 61] width 61 height 12
type textarea "x"
